Goal: Navigation & Orientation: Find specific page/section

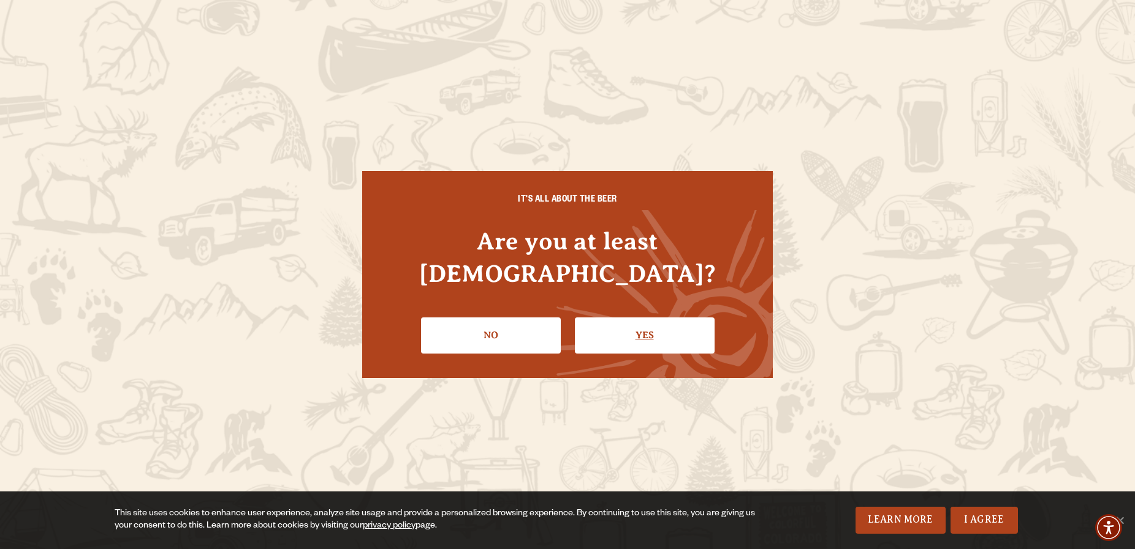
click at [644, 318] on link "Yes" at bounding box center [645, 336] width 140 height 36
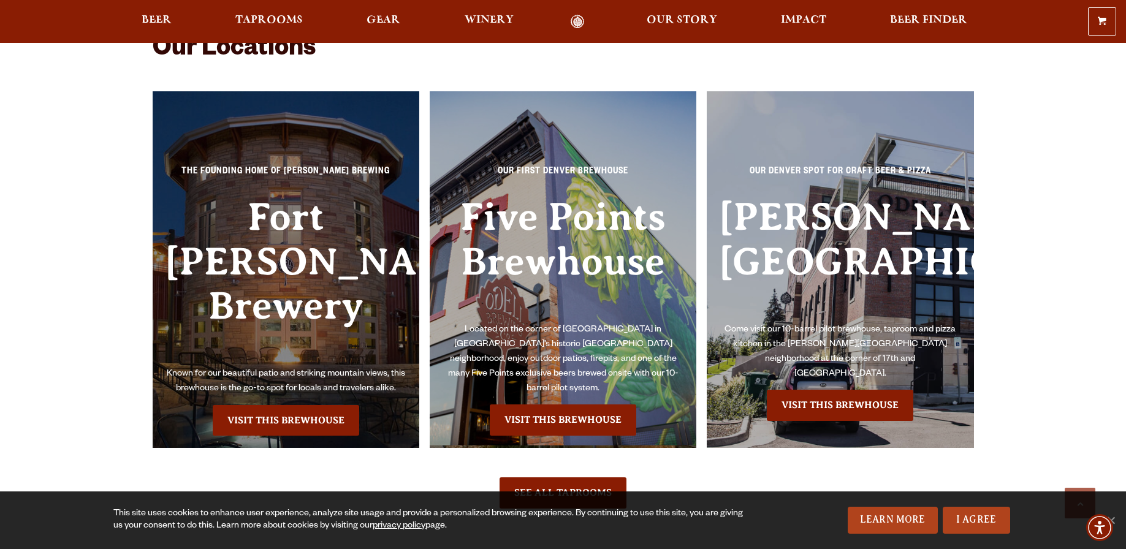
scroll to position [2881, 0]
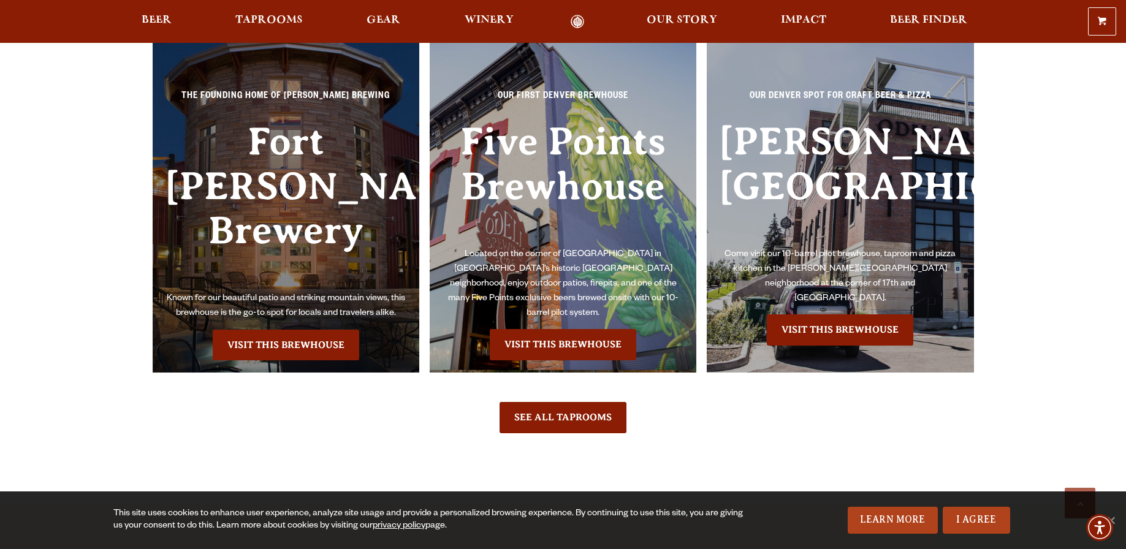
click at [598, 190] on h3 "Five Points Brewhouse" at bounding box center [563, 184] width 243 height 128
click at [554, 331] on link "Visit this Brewhouse" at bounding box center [563, 344] width 147 height 31
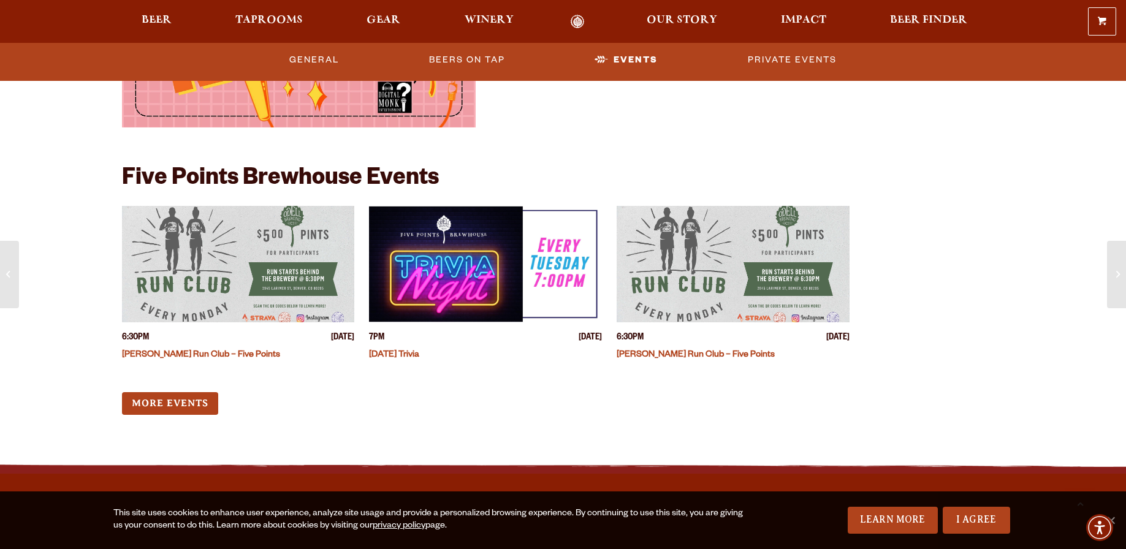
scroll to position [3985, 0]
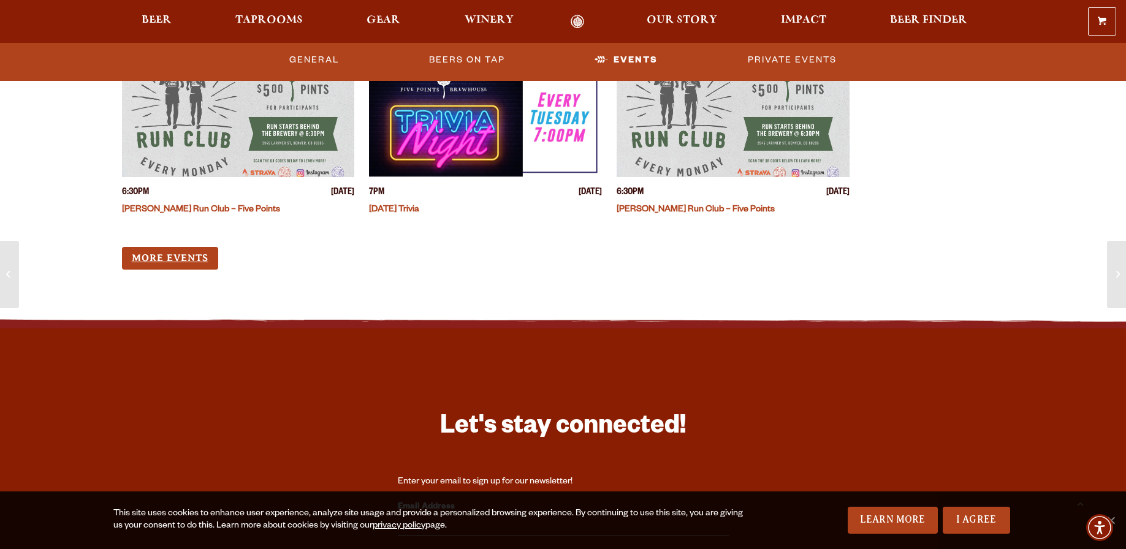
click at [193, 263] on link "More Events" at bounding box center [170, 258] width 96 height 23
